Goal: Use online tool/utility: Use online tool/utility

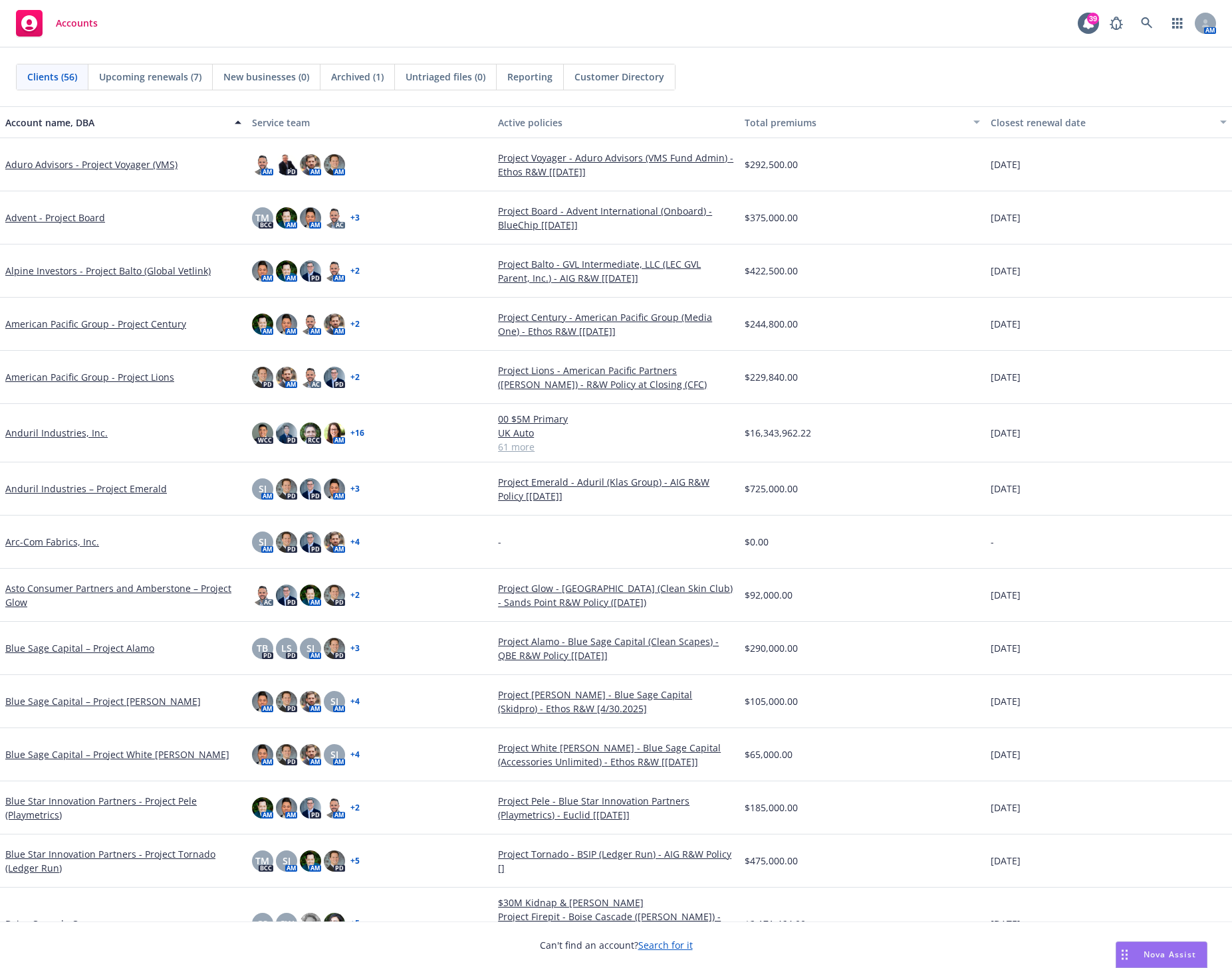
click at [1160, 958] on span "Nova Assist" at bounding box center [1169, 954] width 53 height 11
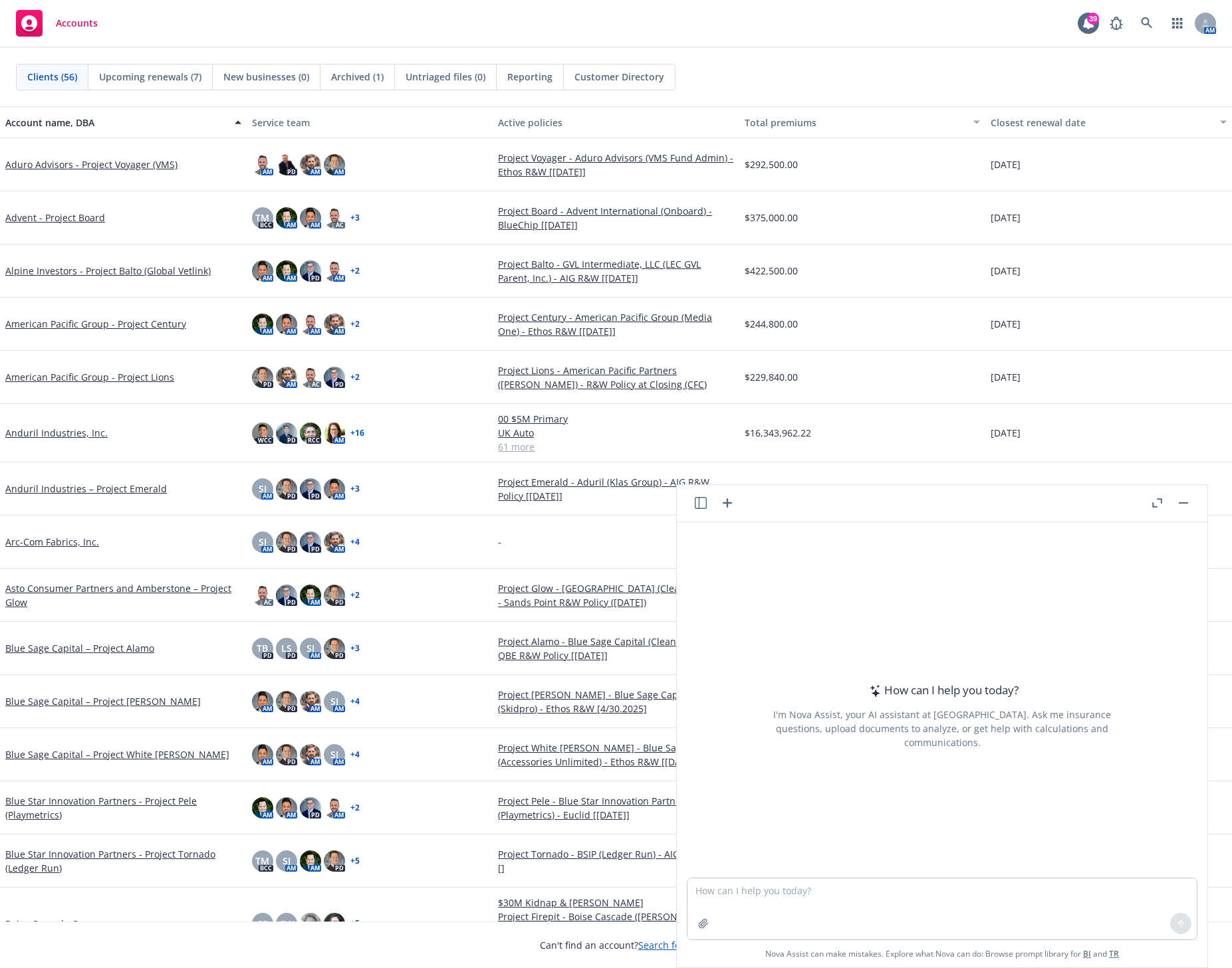
click at [1155, 504] on icon "button" at bounding box center [1156, 503] width 10 height 9
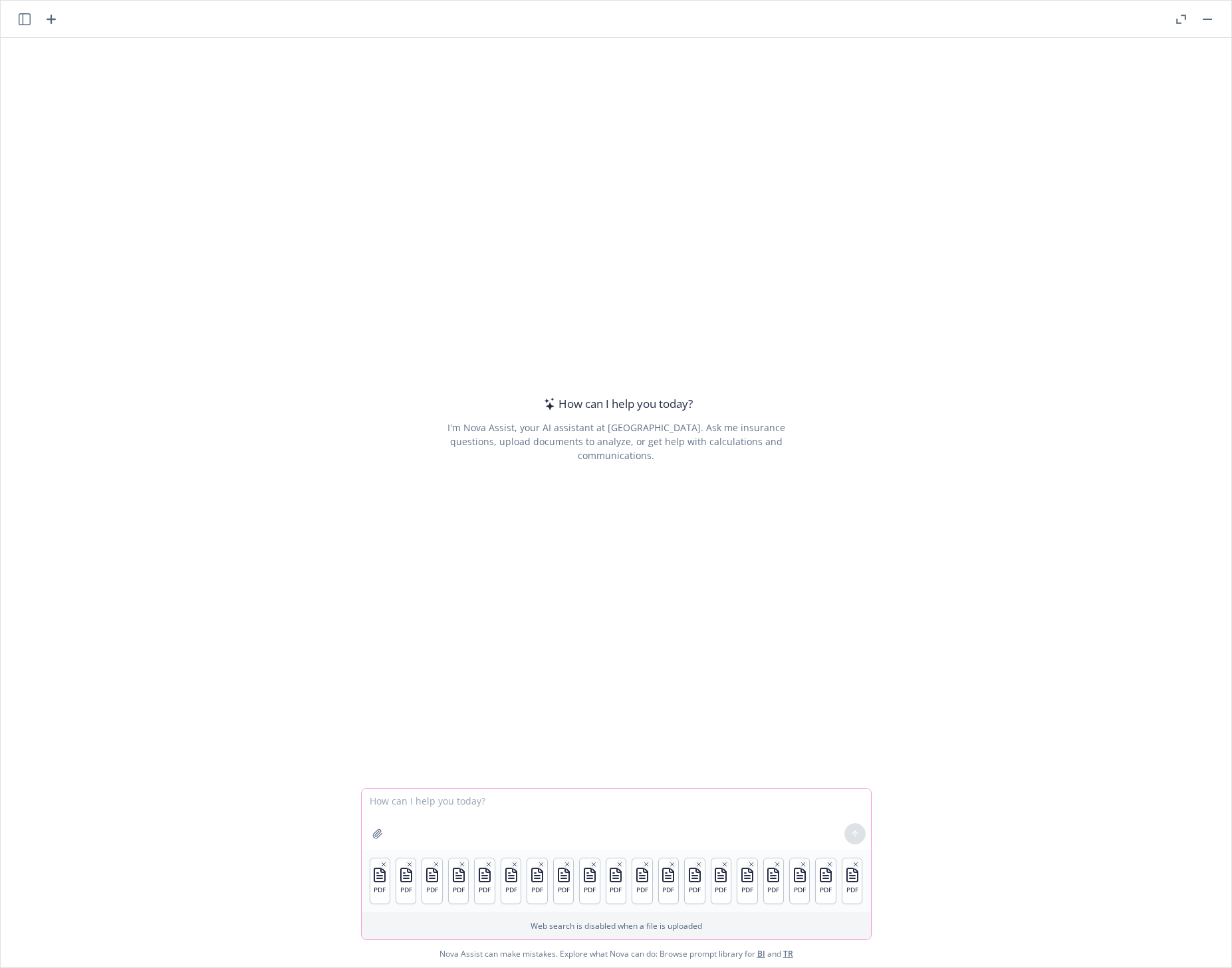
click at [414, 812] on textarea at bounding box center [616, 819] width 509 height 61
paste textarea "Create a table and populate it with data in the quotes that are attached to thi…"
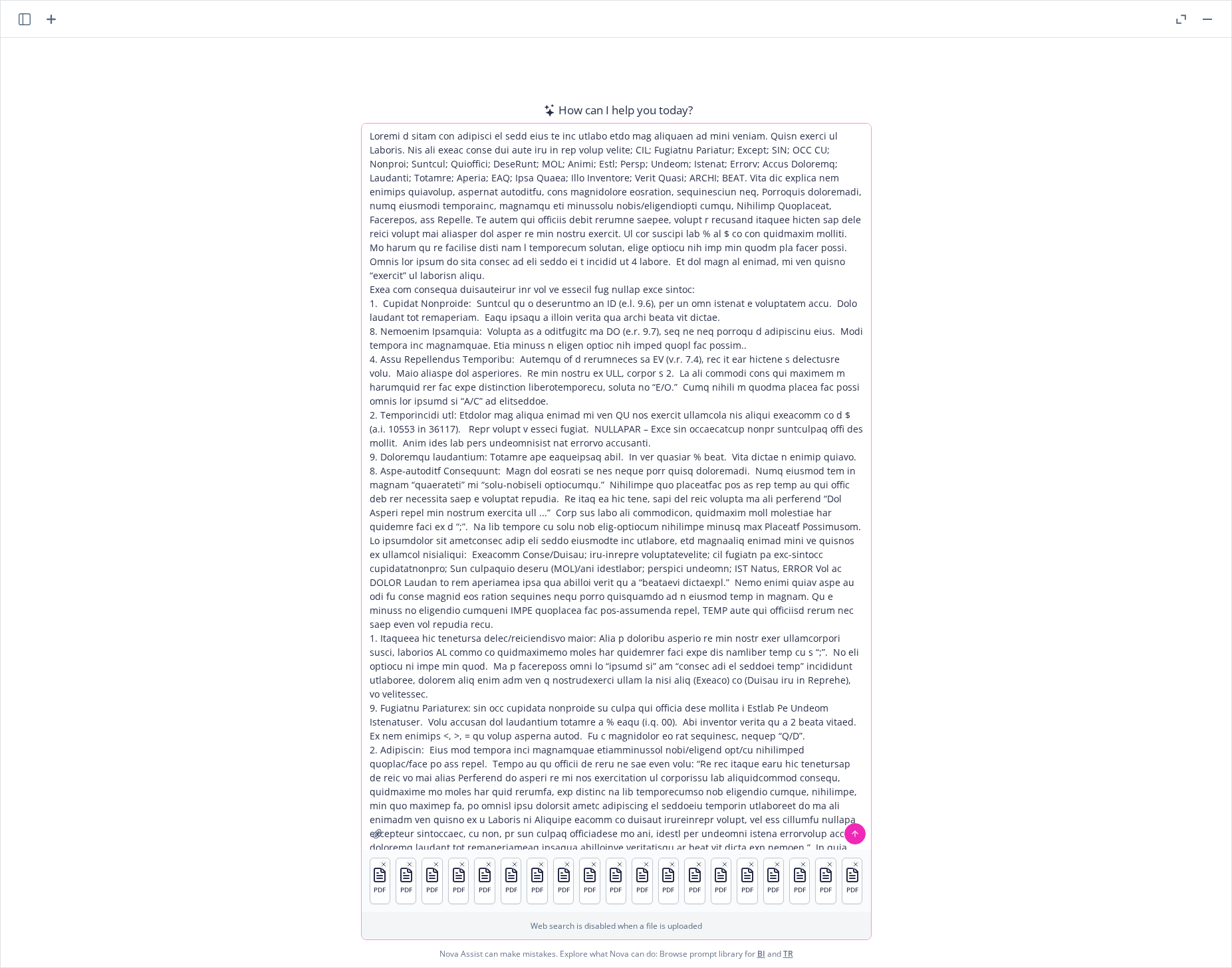
scroll to position [88, 0]
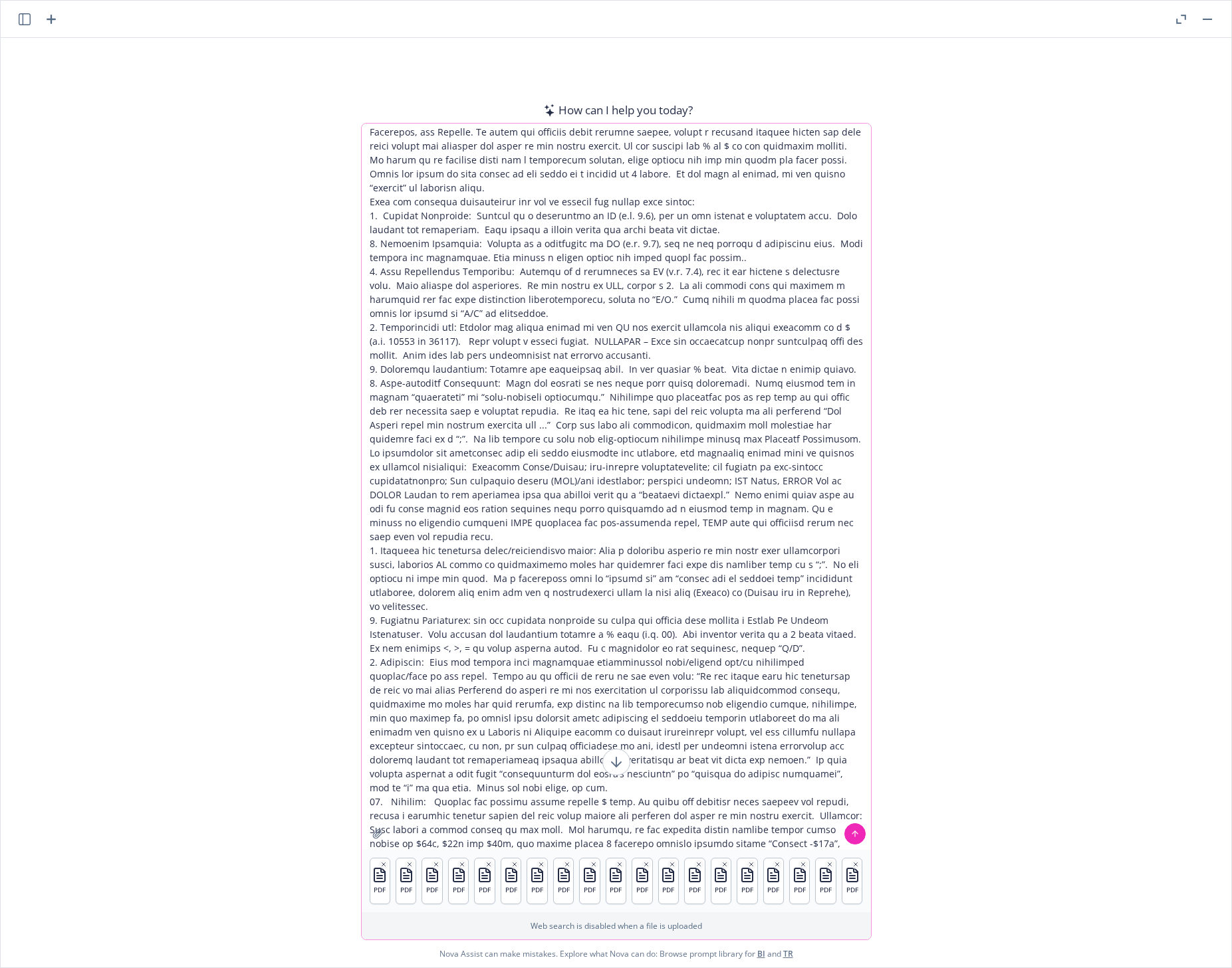
type textarea "Create a table and populate it with data in the quotes that are attached to thi…"
click at [854, 833] on icon at bounding box center [854, 834] width 0 height 6
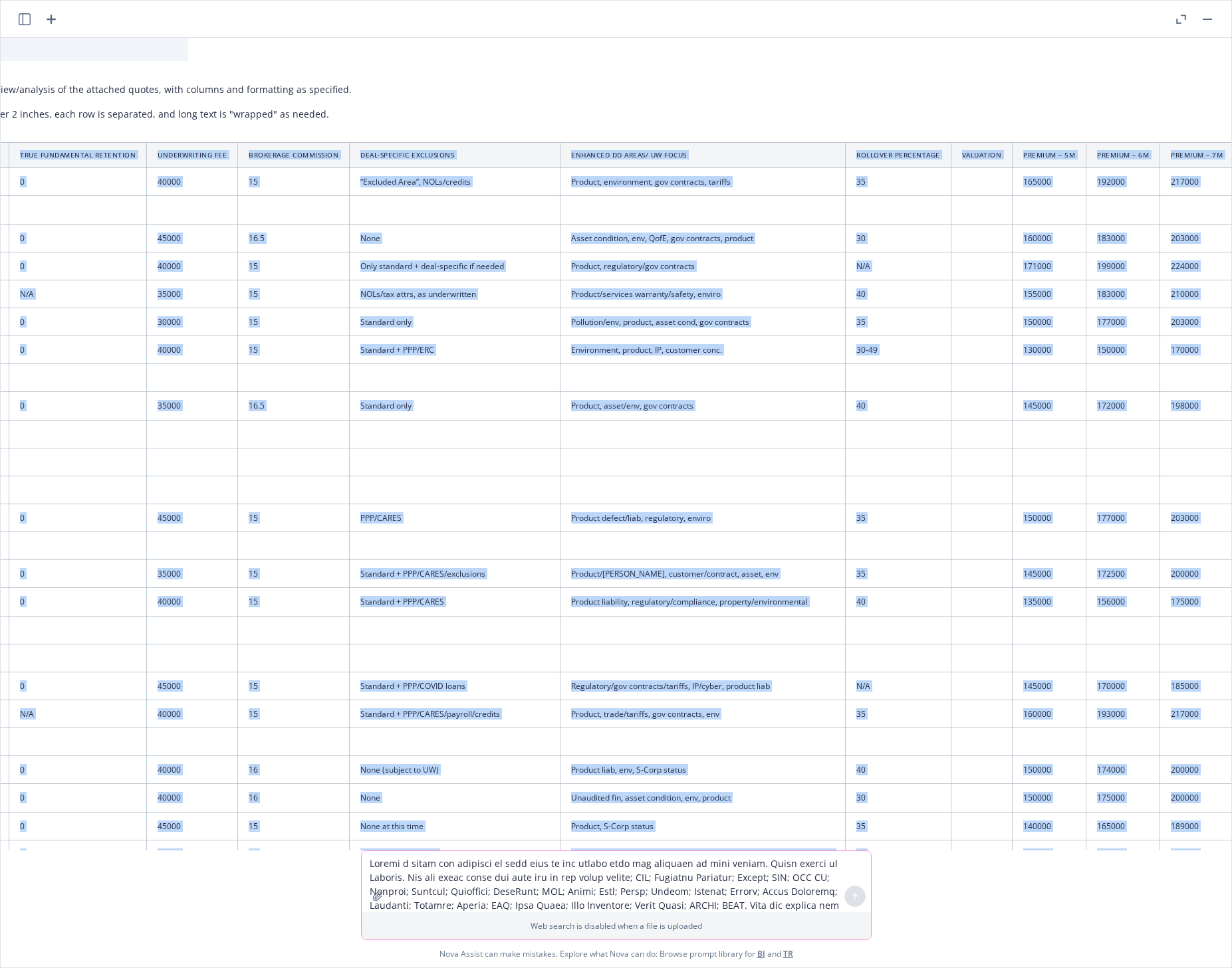
scroll to position [1273, 684]
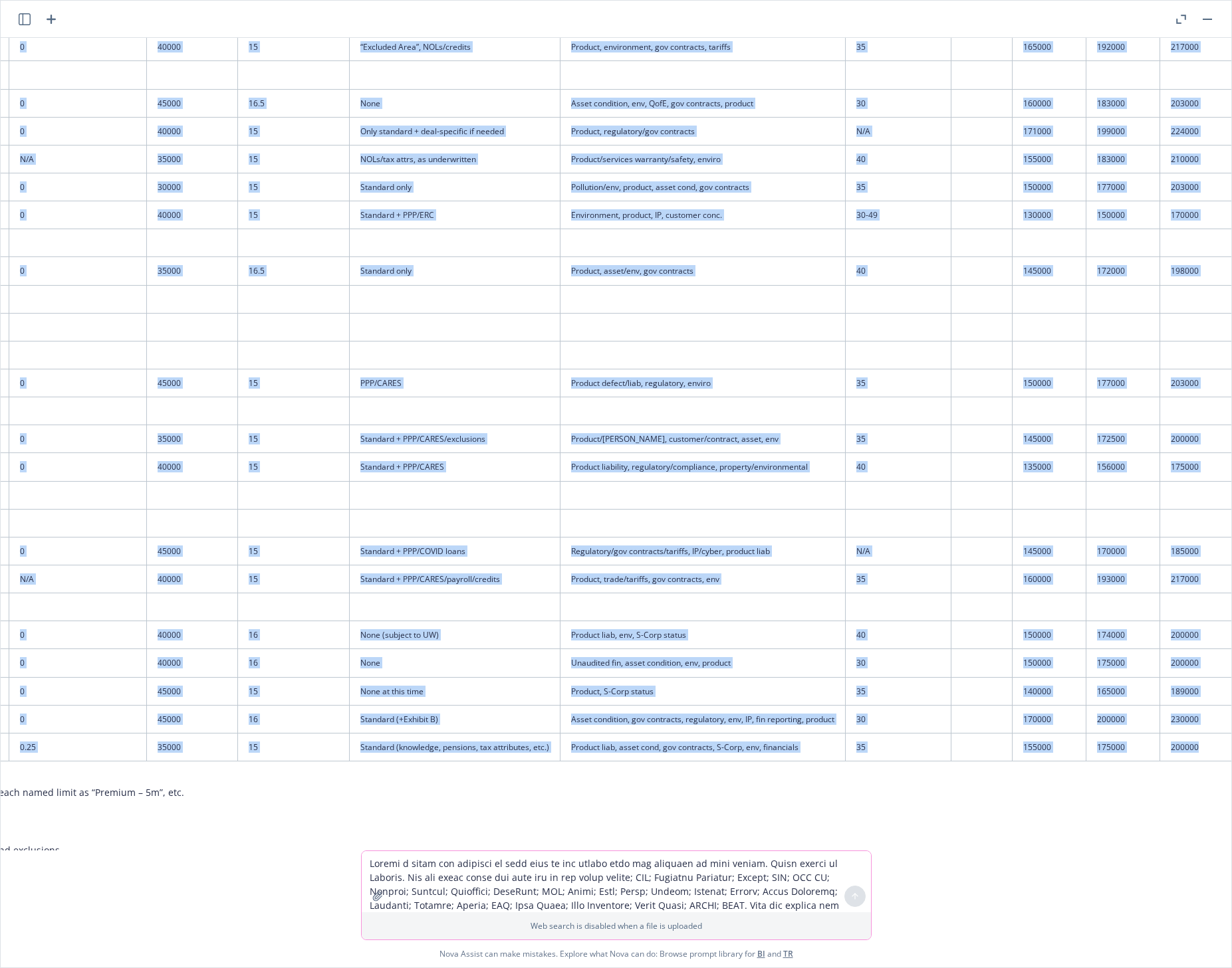
drag, startPoint x: 207, startPoint y: 268, endPoint x: 1174, endPoint y: 661, distance: 1043.8
click at [1174, 661] on table "Insurer Initial Retention Dropdown Retention True Fundamental Retention Underwr…" at bounding box center [463, 384] width 1544 height 754
copy table "Loremip Dolorsi Ametconse Adipisci Elitseddo Eius Temporincid Utlaboree Dolorem…"
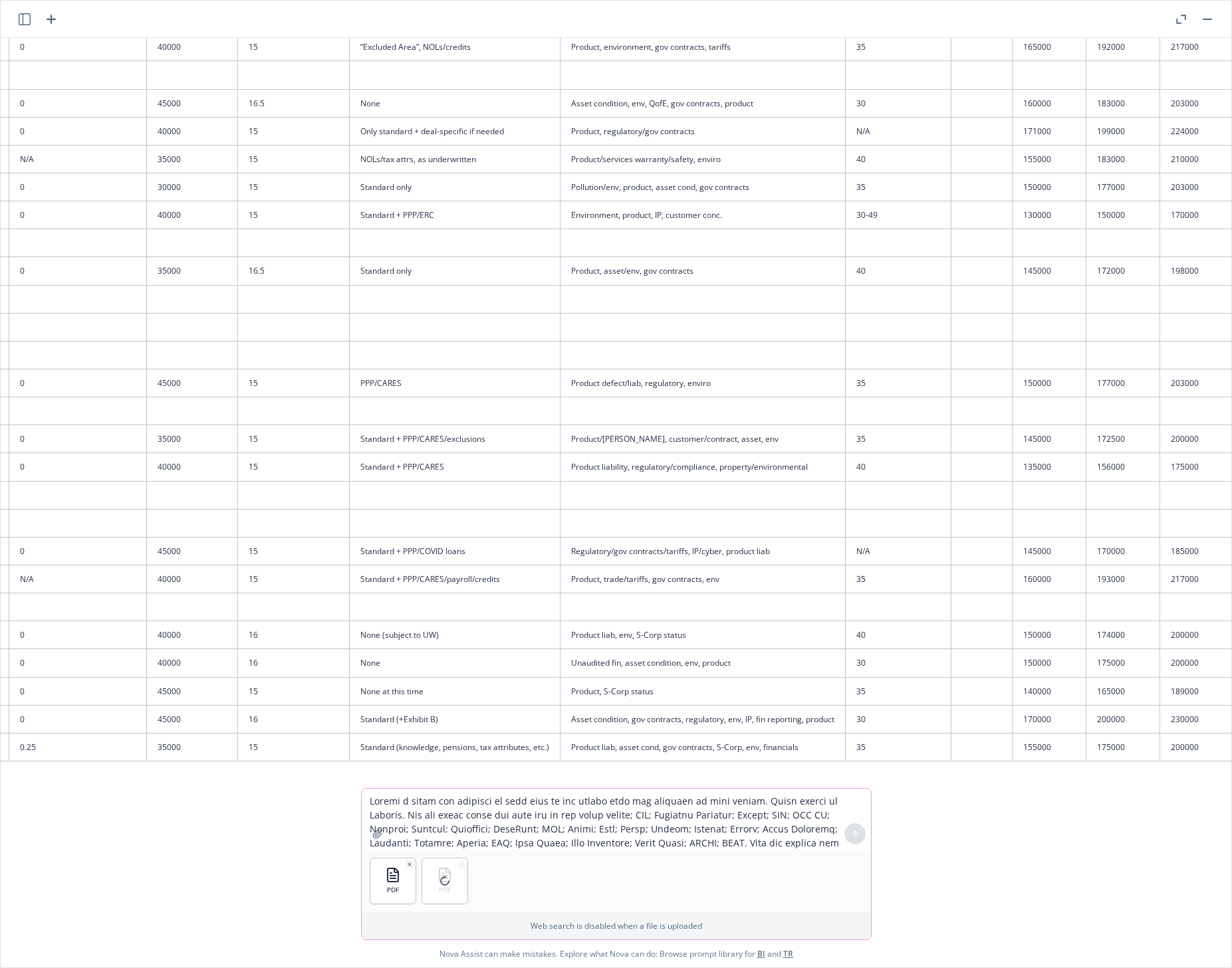
click at [435, 829] on textarea at bounding box center [616, 819] width 509 height 61
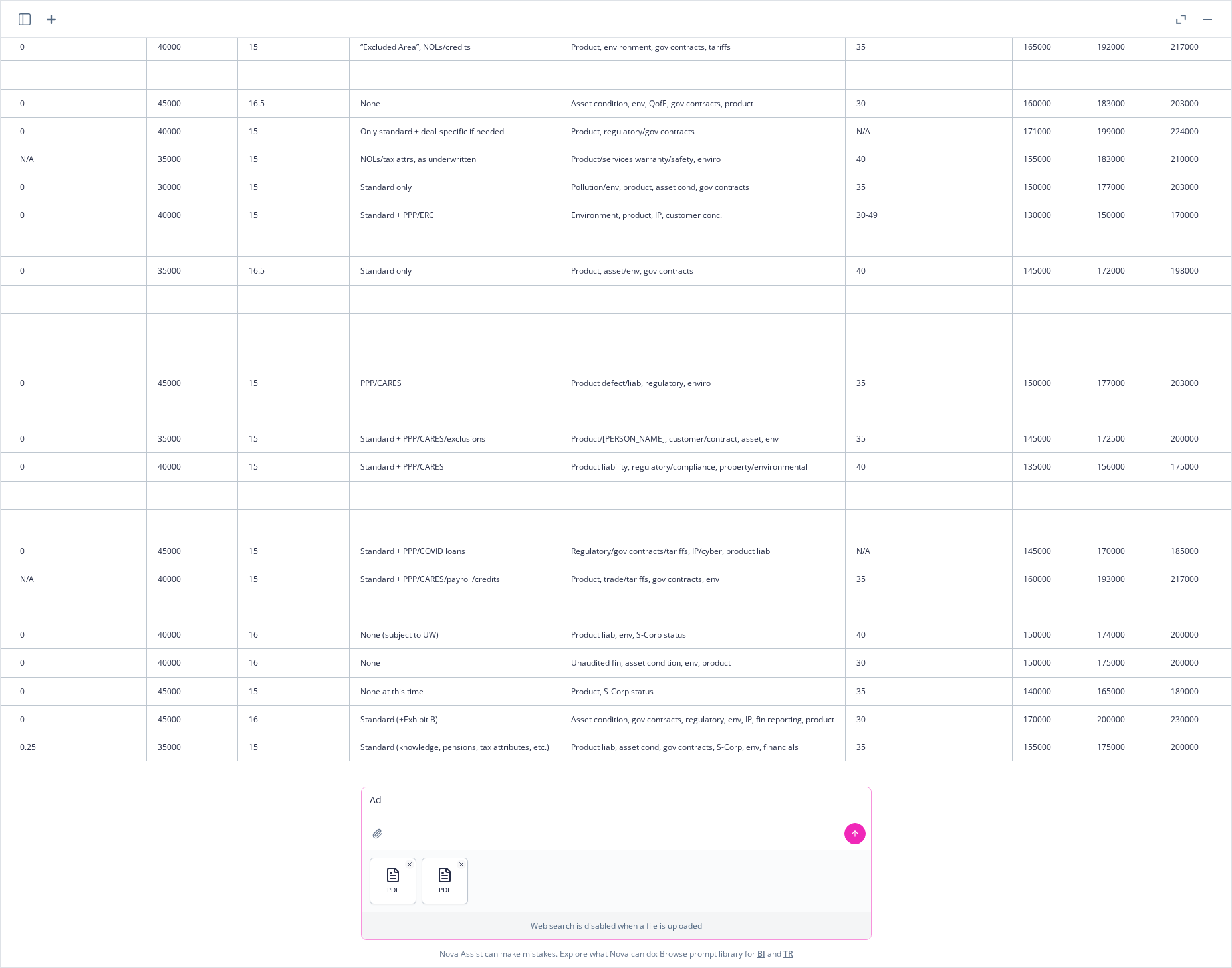
type textarea "A"
type textarea "R"
type textarea "D"
type textarea "I"
type textarea "Add the quotes attached to the chart from Berkshire Hathaway and Great American."
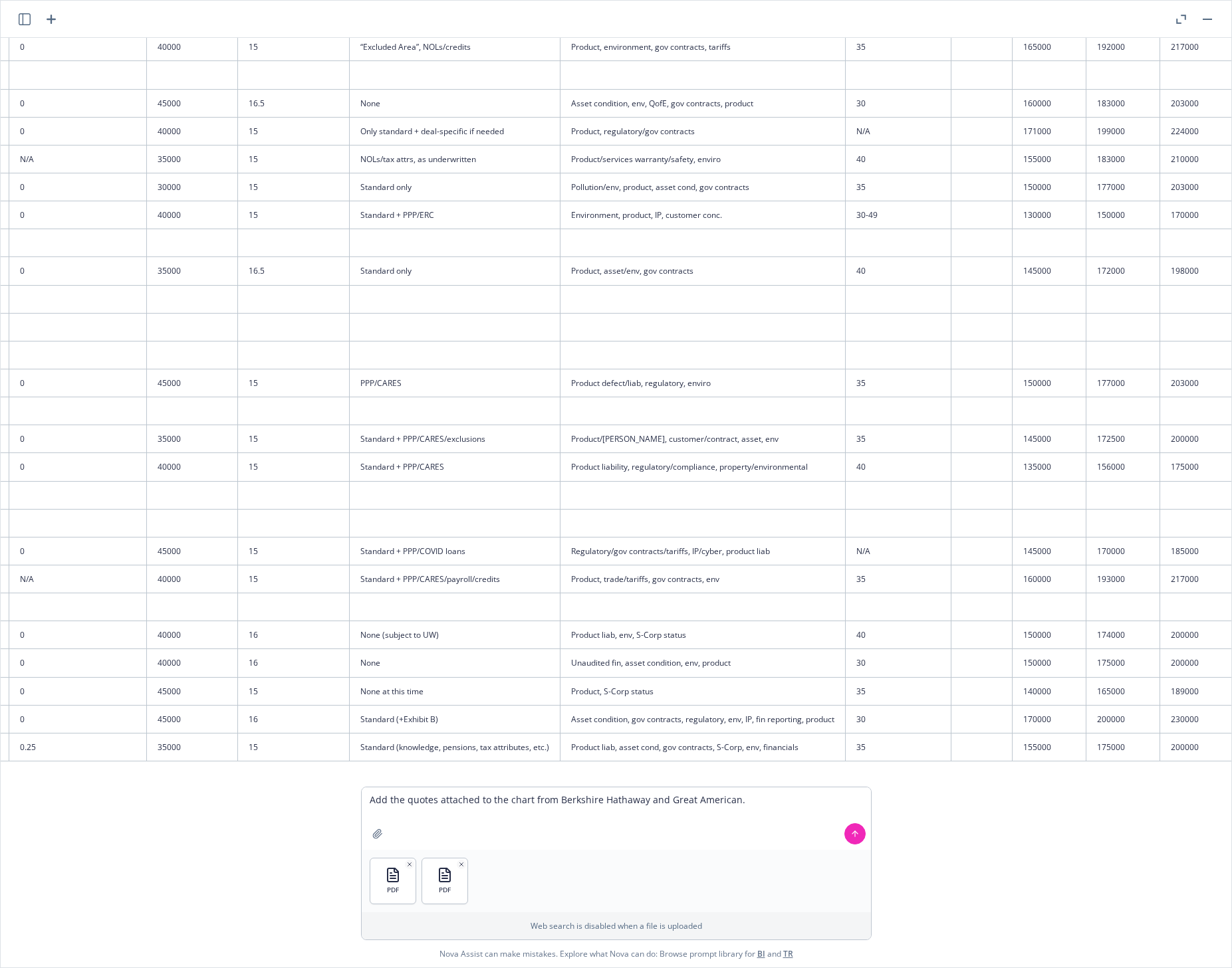
click at [850, 830] on icon at bounding box center [855, 834] width 9 height 9
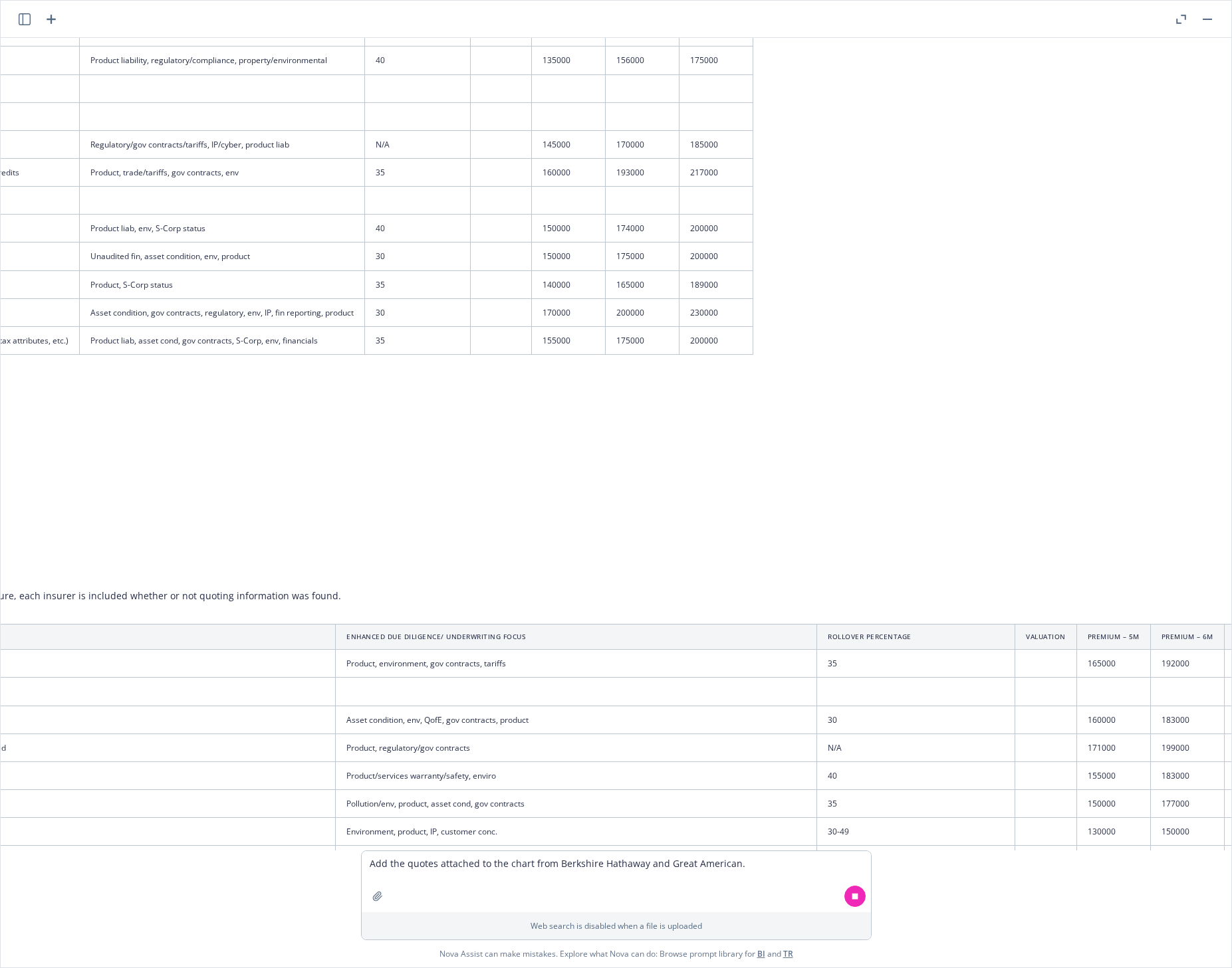
scroll to position [1680, 1250]
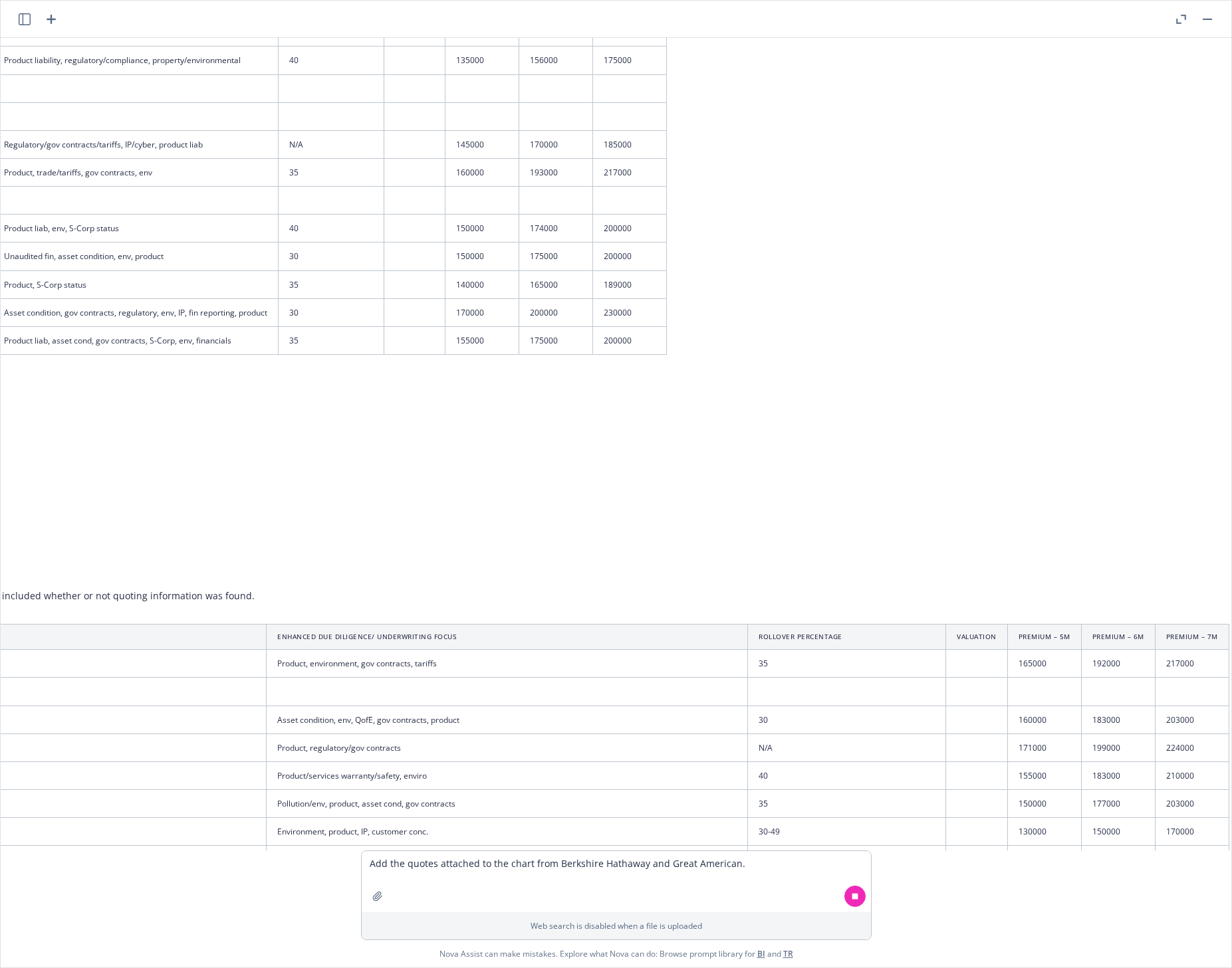
drag, startPoint x: 362, startPoint y: 776, endPoint x: 1178, endPoint y: 772, distance: 816.0
click at [1178, 846] on tr "Berkshire Hathaway 0.6 0.4 0 40000 N/A Excluded assets; standard market exclusi…" at bounding box center [175, 859] width 2104 height 28
copy tr "Berkshire Hathaway 0.6 0.4 0 40000 N/A Excluded assets; standard market exclusi…"
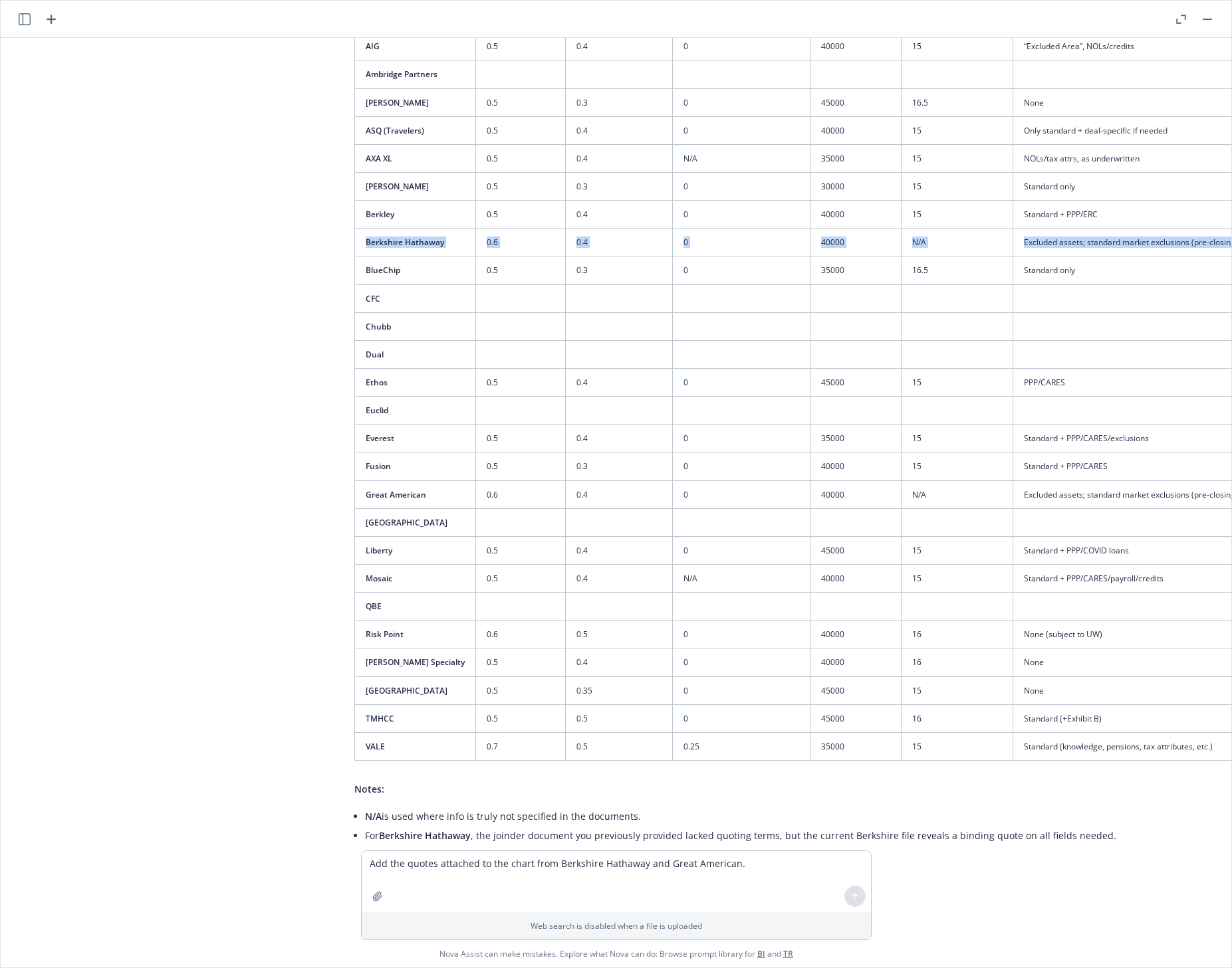
scroll to position [2302, 11]
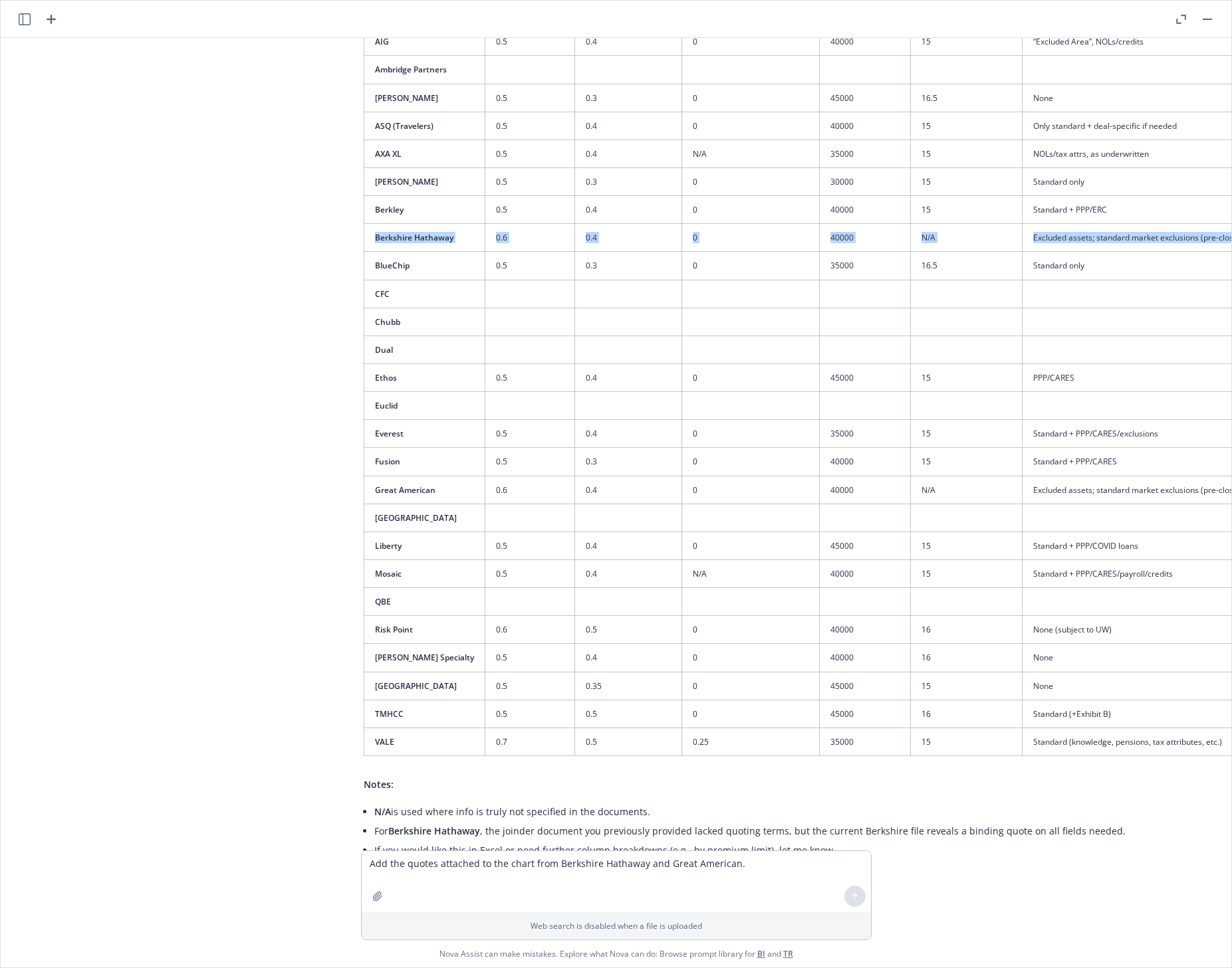
click at [485, 476] on td "0.6" at bounding box center [529, 489] width 90 height 28
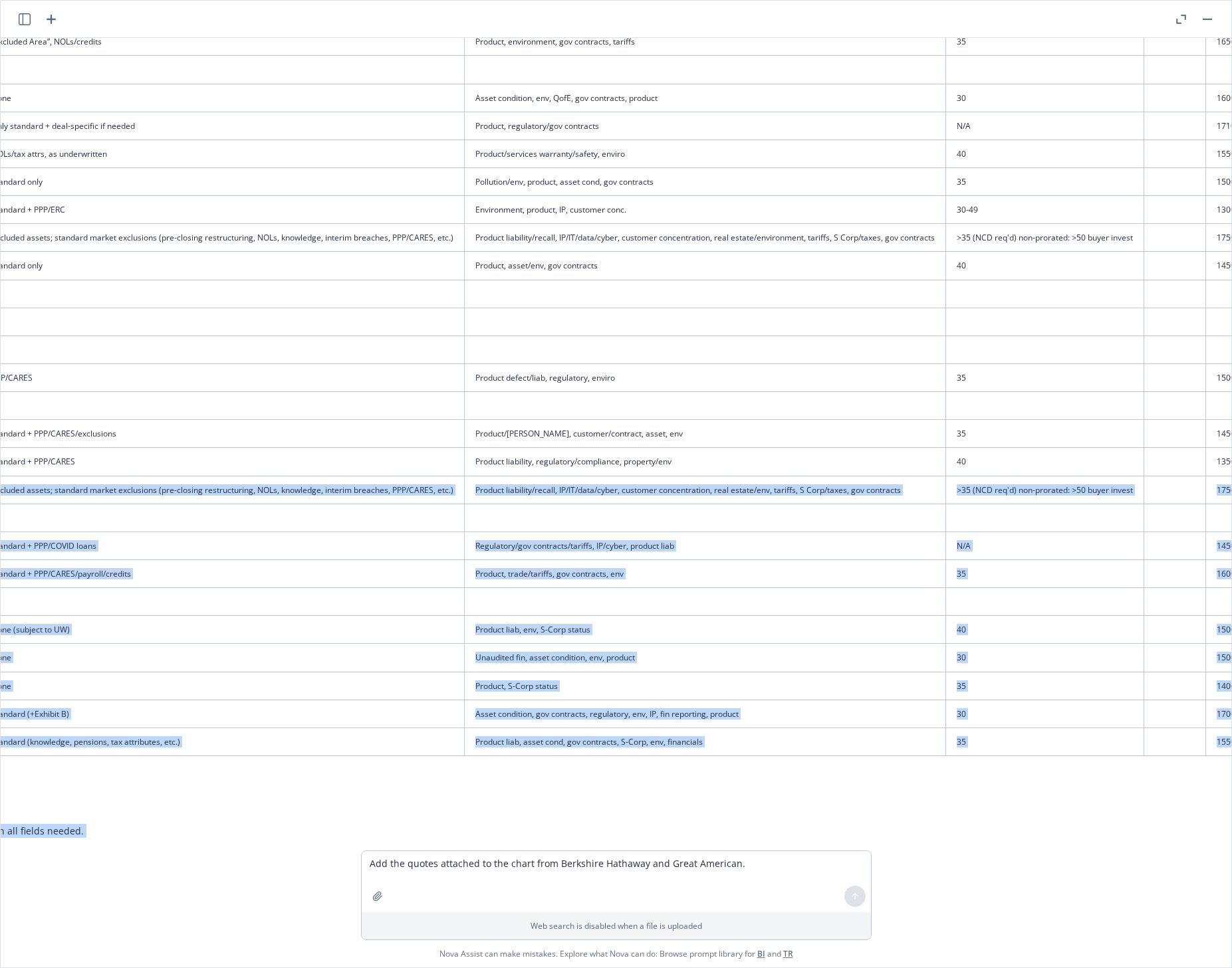
scroll to position [2302, 1250]
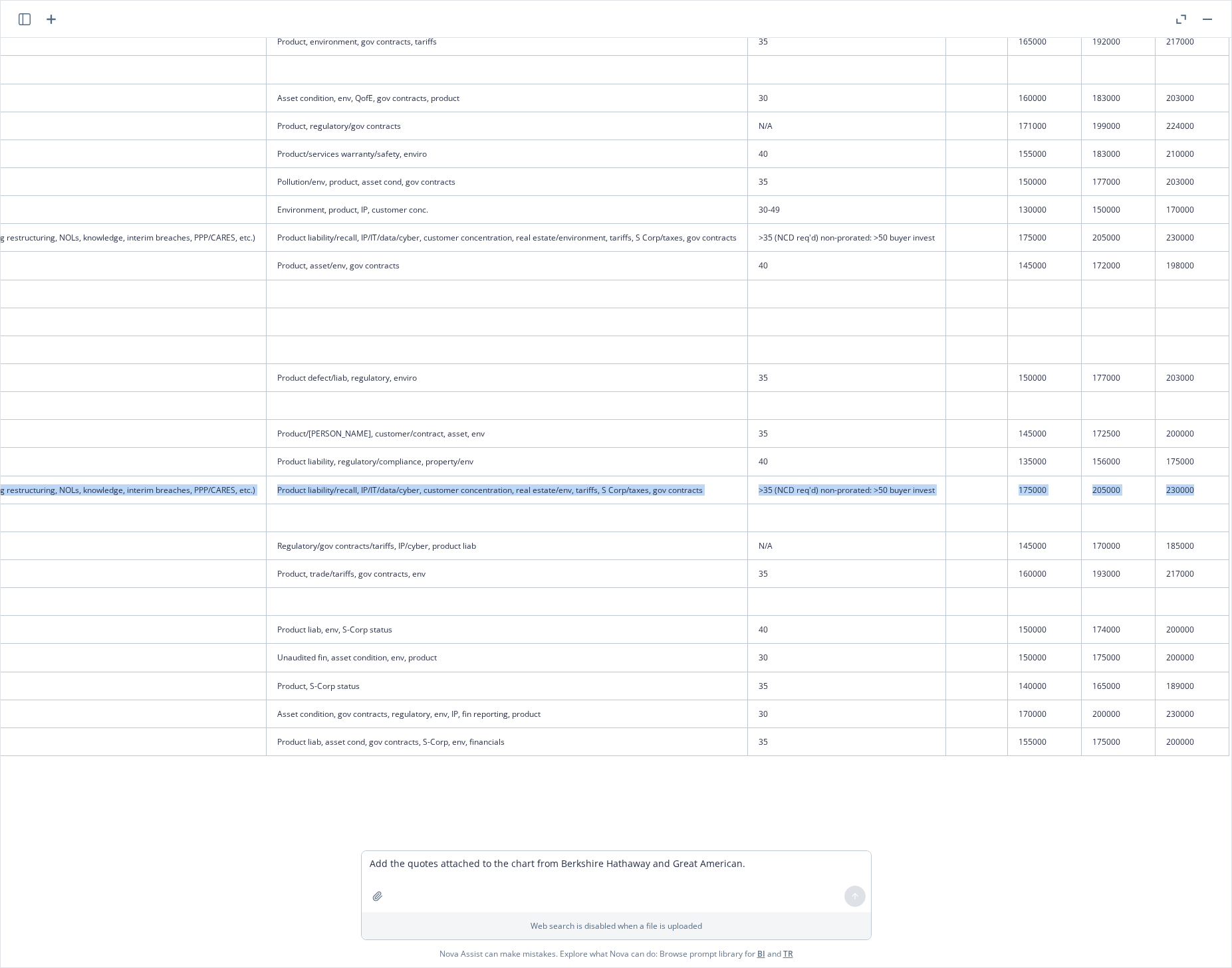
drag, startPoint x: 463, startPoint y: 405, endPoint x: 1170, endPoint y: 403, distance: 707.0
click at [1170, 476] on tr "Great American 0.6 0.4 0 40000 N/A Excluded assets; standard market exclusions …" at bounding box center [175, 489] width 2104 height 28
copy tr "0.6 0.4 0 40000 N/A Excluded assets; standard market exclusions (pre-closing re…"
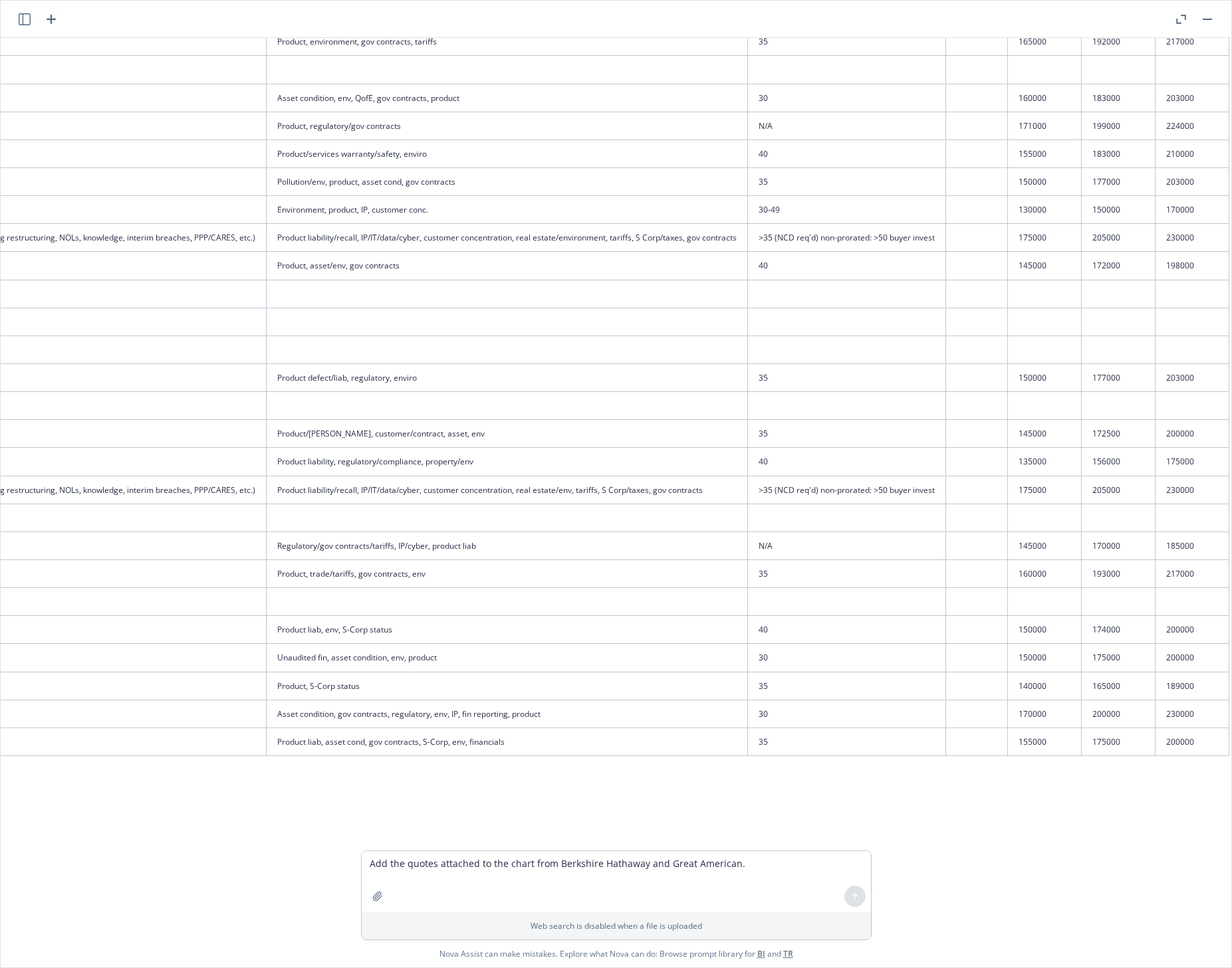
click at [267, 841] on li "If you would like this in Excel or need further column breakdowns (e.g., by pre…" at bounding box center [182, 850] width 2094 height 20
click at [812, 841] on li "If you would like this in Excel or need further column breakdowns (e.g., by pre…" at bounding box center [182, 850] width 2094 height 20
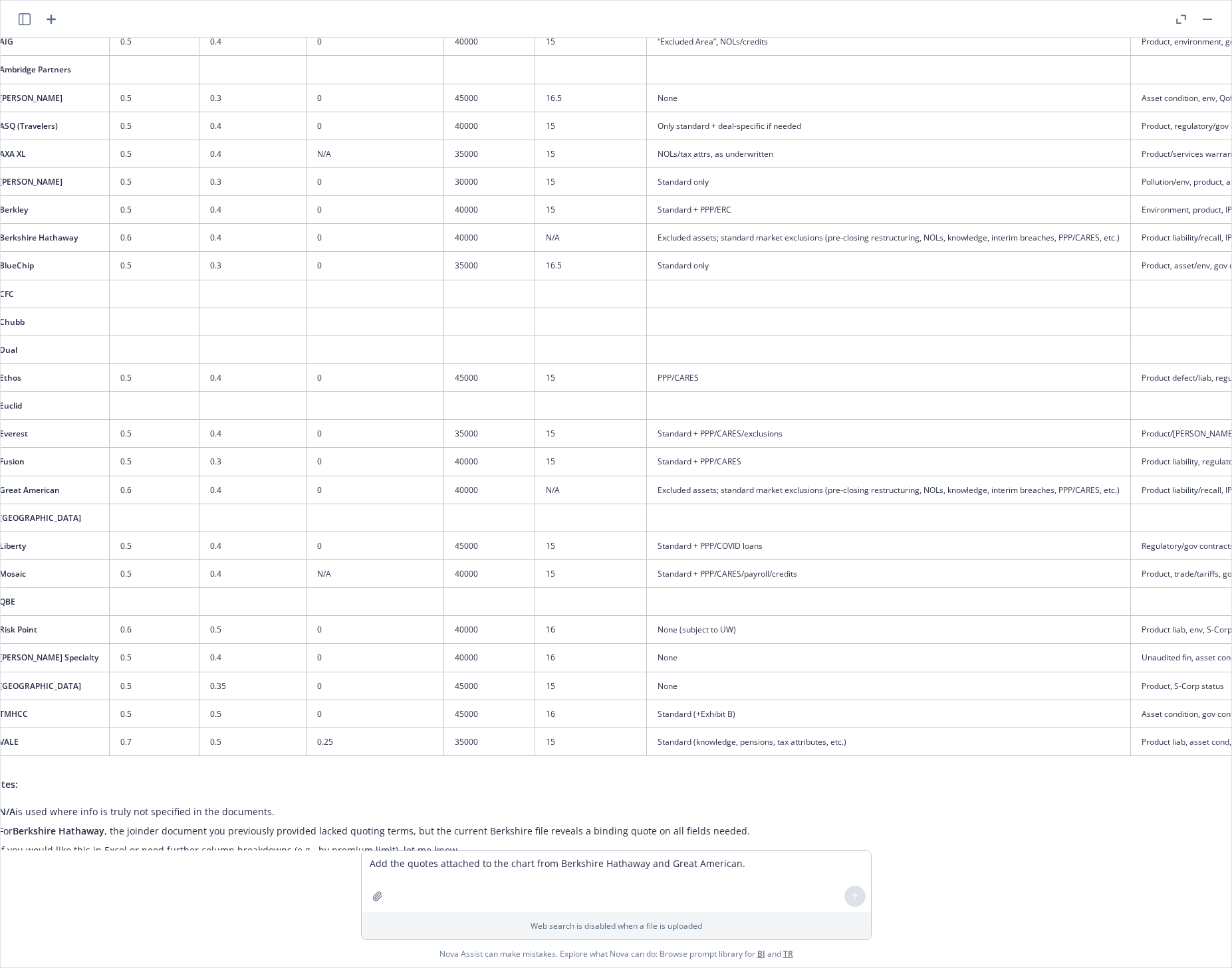
scroll to position [2302, 388]
